Goal: Task Accomplishment & Management: Manage account settings

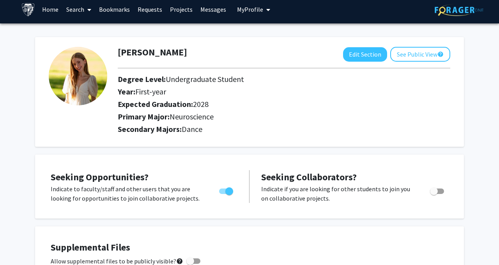
scroll to position [4, 0]
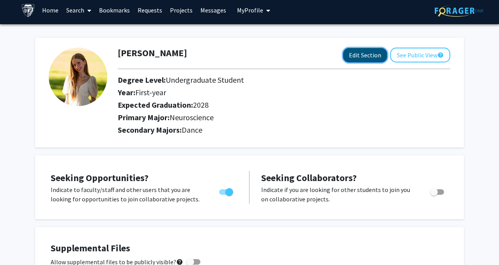
click at [353, 57] on button "Edit Section" at bounding box center [365, 55] width 44 height 14
select select "first-year"
select select "2028"
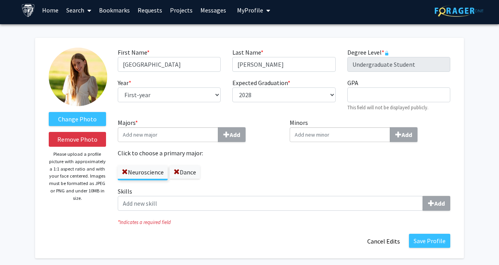
scroll to position [10, 0]
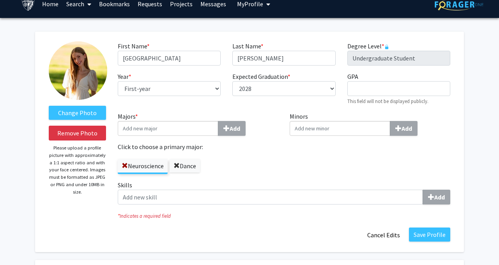
click at [179, 165] on span at bounding box center [177, 166] width 6 height 6
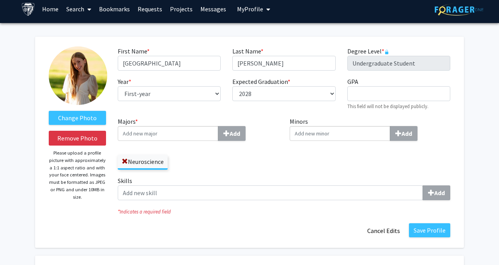
scroll to position [0, 0]
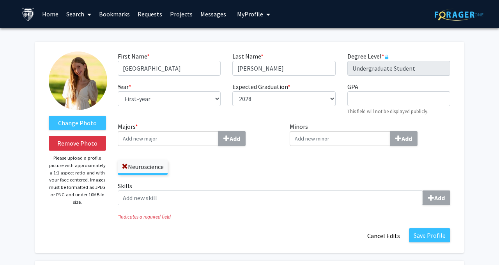
click at [237, 15] on span "My Profile" at bounding box center [250, 14] width 26 height 8
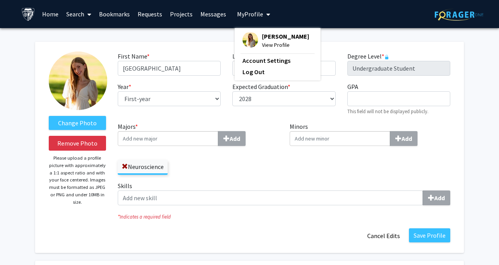
click at [262, 28] on div "[PERSON_NAME] View Profile Account Settings Log Out" at bounding box center [278, 54] width 86 height 52
click at [263, 34] on span "[PERSON_NAME]" at bounding box center [285, 36] width 47 height 9
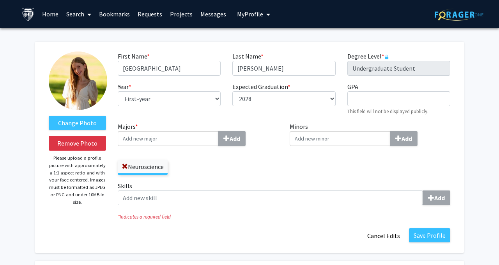
click at [241, 15] on span "My Profile" at bounding box center [250, 14] width 26 height 8
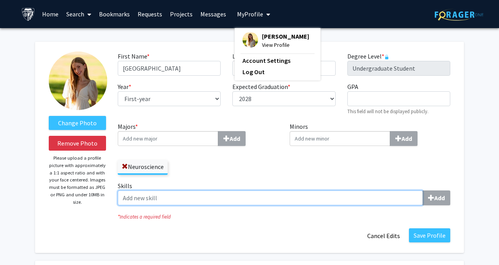
click at [222, 201] on input "Skills Add" at bounding box center [270, 197] width 305 height 15
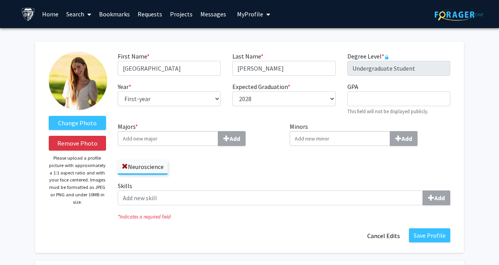
click at [221, 180] on div "Majors * Add Neuroscience" at bounding box center [198, 151] width 172 height 59
click at [250, 11] on span "My Profile" at bounding box center [250, 14] width 26 height 8
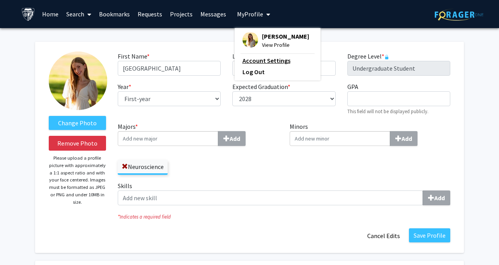
click at [261, 57] on link "Account Settings" at bounding box center [278, 60] width 70 height 9
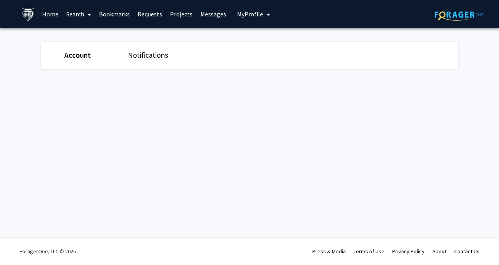
click at [147, 56] on link "Notifications" at bounding box center [148, 54] width 40 height 9
click at [73, 51] on link "Account" at bounding box center [77, 54] width 26 height 9
click at [24, 13] on img at bounding box center [28, 14] width 14 height 14
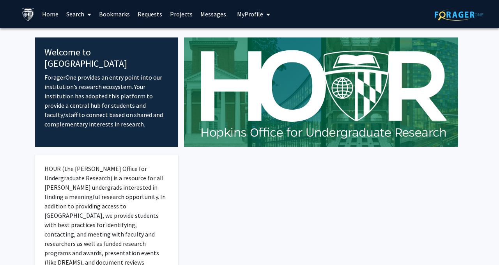
click at [242, 9] on button "My Profile" at bounding box center [254, 14] width 38 height 28
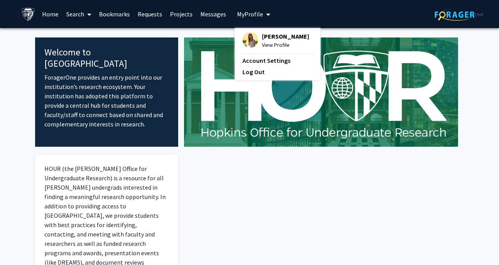
click at [264, 34] on span "[PERSON_NAME]" at bounding box center [285, 36] width 47 height 9
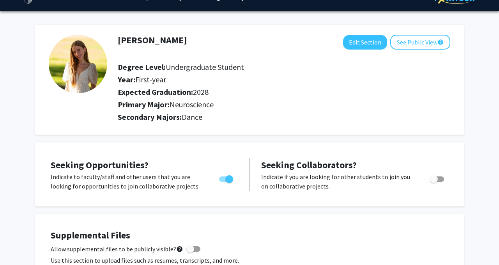
scroll to position [9, 0]
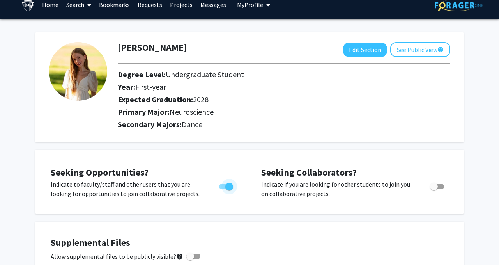
click at [228, 187] on span "Toggle" at bounding box center [229, 186] width 8 height 8
click at [223, 189] on input "Are you actively seeking opportunities?" at bounding box center [223, 189] width 0 height 0
checkbox input "false"
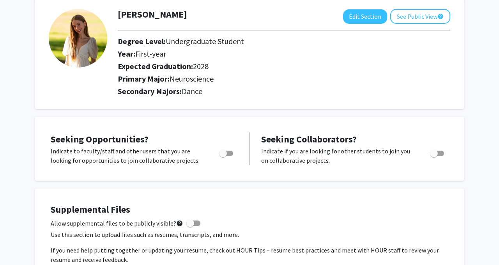
scroll to position [0, 0]
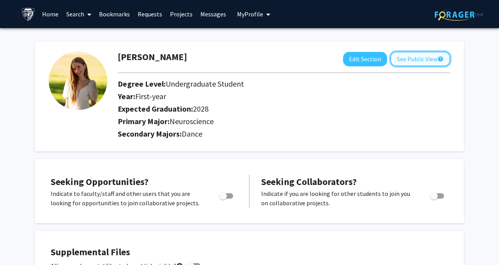
click at [406, 57] on button "See Public View help" at bounding box center [420, 58] width 60 height 15
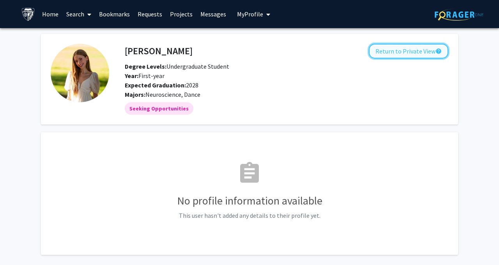
click at [405, 54] on button "Return to Private View help" at bounding box center [409, 51] width 80 height 15
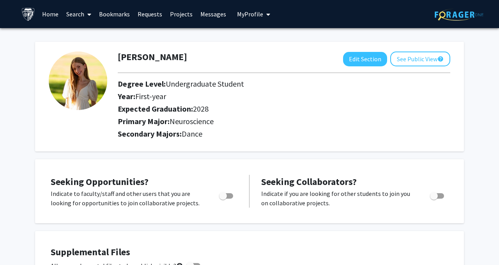
scroll to position [14, 0]
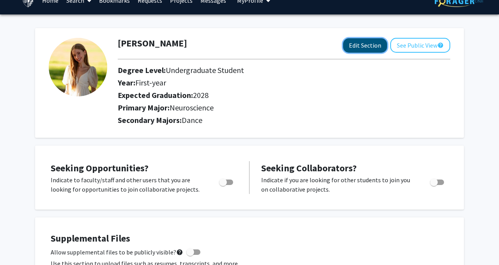
click at [363, 44] on button "Edit Section" at bounding box center [365, 45] width 44 height 14
select select "first-year"
select select "2028"
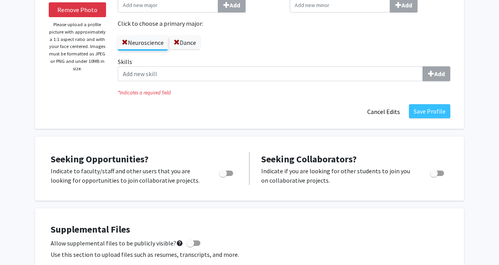
scroll to position [0, 0]
